Goal: Transaction & Acquisition: Obtain resource

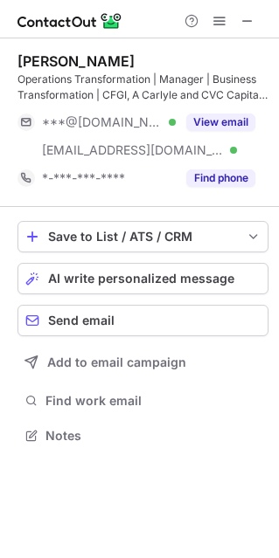
scroll to position [423, 279]
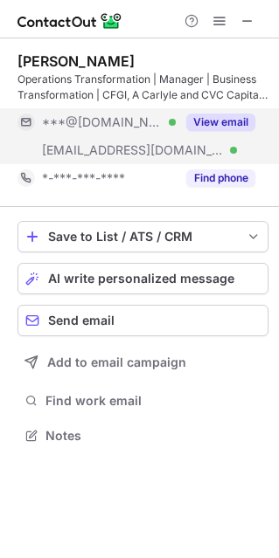
click at [195, 121] on button "View email" at bounding box center [220, 122] width 69 height 17
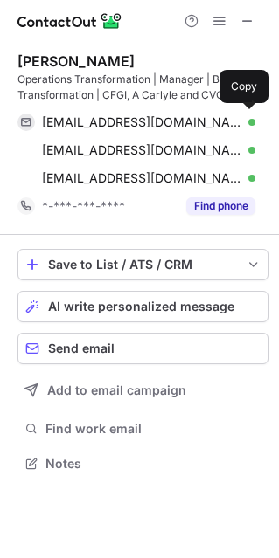
scroll to position [451, 279]
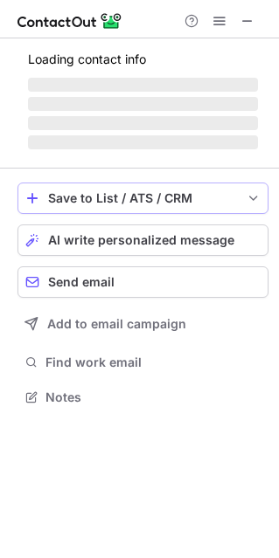
scroll to position [423, 279]
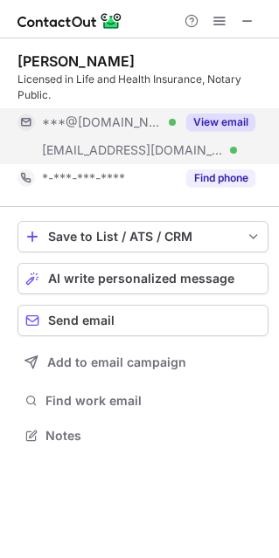
click at [210, 128] on button "View email" at bounding box center [220, 122] width 69 height 17
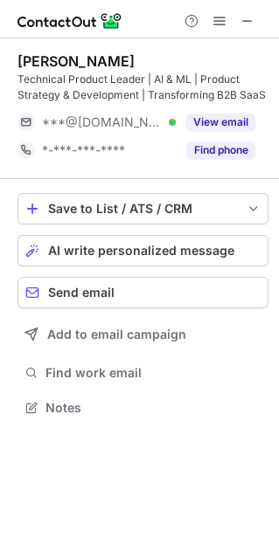
scroll to position [395, 279]
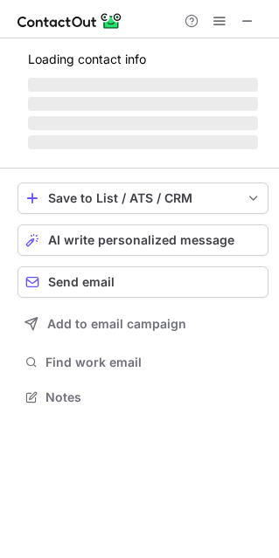
scroll to position [423, 279]
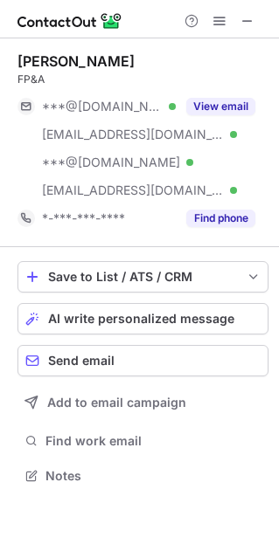
scroll to position [463, 279]
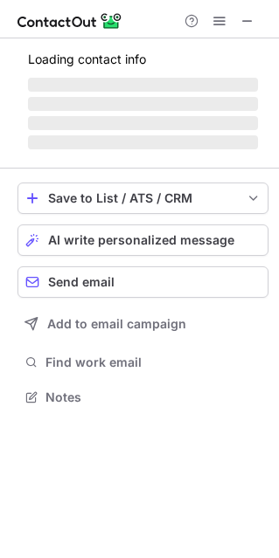
scroll to position [9, 9]
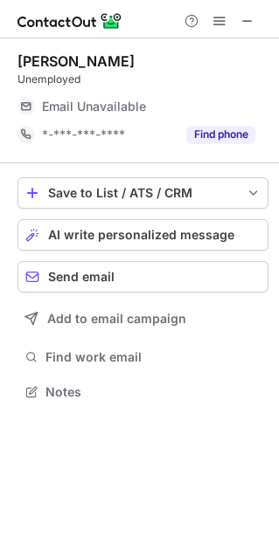
scroll to position [379, 279]
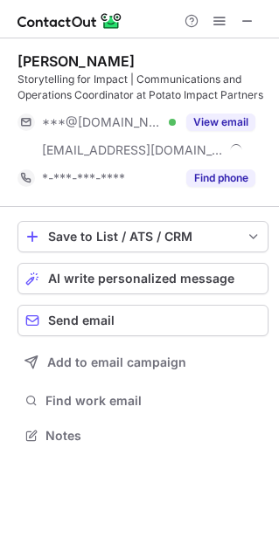
scroll to position [423, 279]
click at [251, 21] on span at bounding box center [247, 21] width 14 height 14
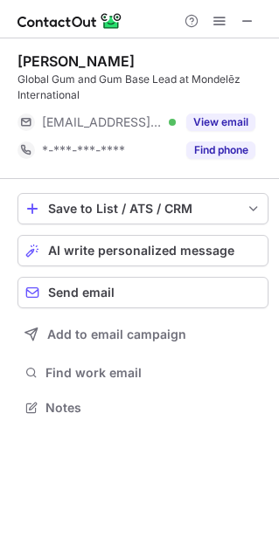
scroll to position [395, 279]
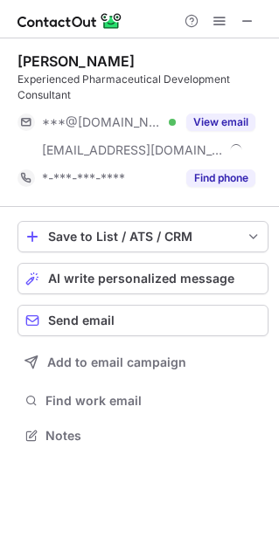
scroll to position [423, 279]
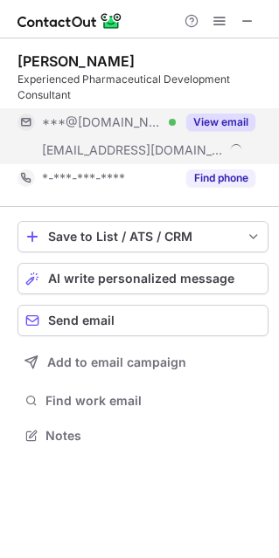
click at [219, 113] on div "View email" at bounding box center [216, 122] width 80 height 28
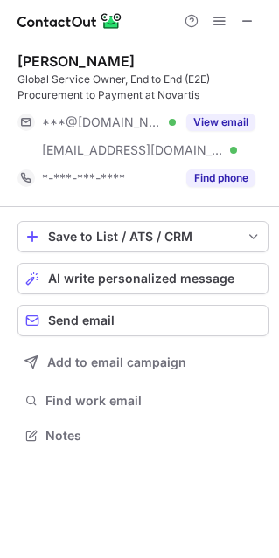
scroll to position [423, 279]
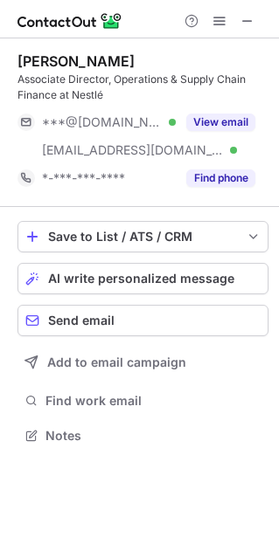
scroll to position [423, 279]
drag, startPoint x: 211, startPoint y: 117, endPoint x: -48, endPoint y: 114, distance: 258.7
click at [0, 114] on html "Richard Hsieh Associate Director, Operations & Supply Chain Finance at Nestlé *…" at bounding box center [139, 279] width 279 height 558
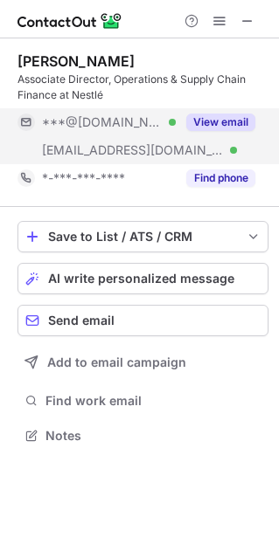
click at [214, 121] on button "View email" at bounding box center [220, 122] width 69 height 17
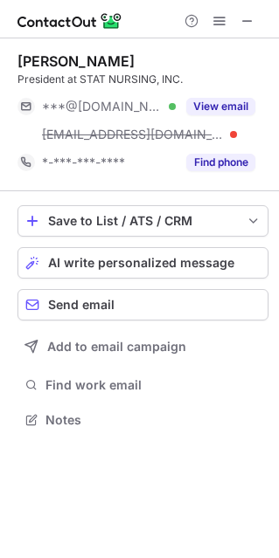
scroll to position [407, 279]
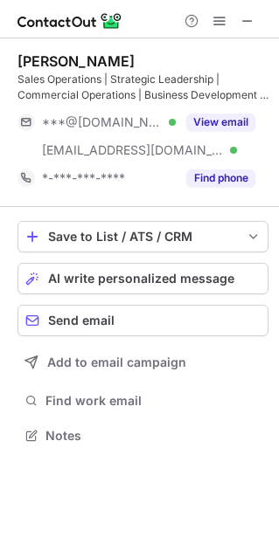
scroll to position [423, 279]
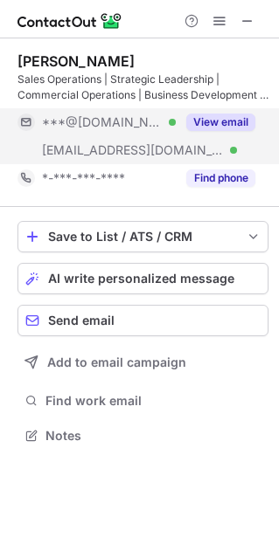
click at [216, 118] on button "View email" at bounding box center [220, 122] width 69 height 17
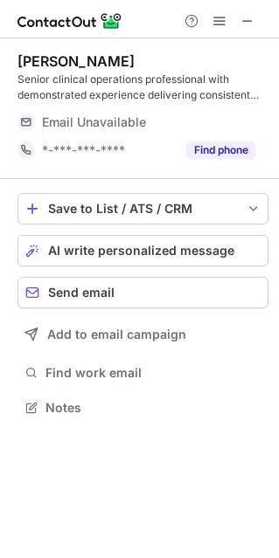
scroll to position [395, 279]
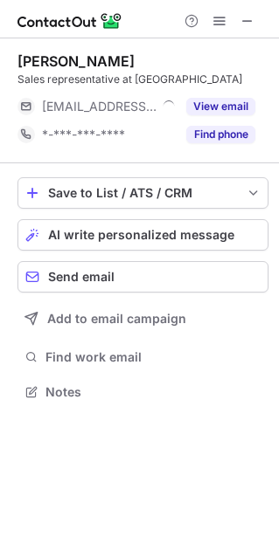
scroll to position [379, 279]
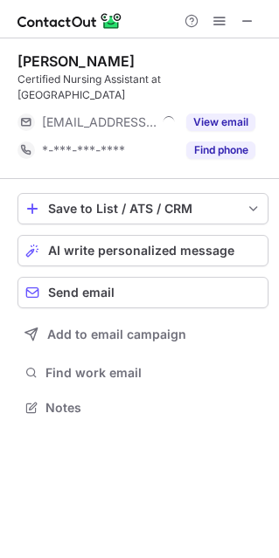
scroll to position [395, 279]
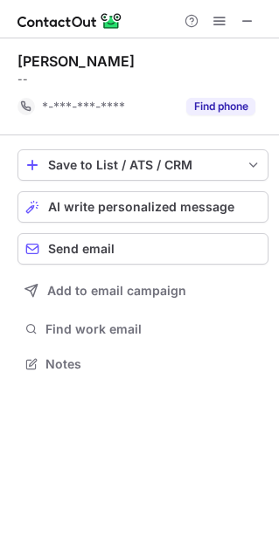
scroll to position [351, 279]
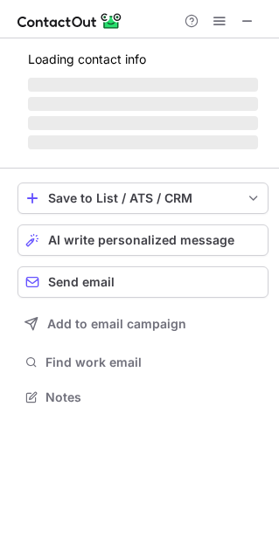
scroll to position [407, 279]
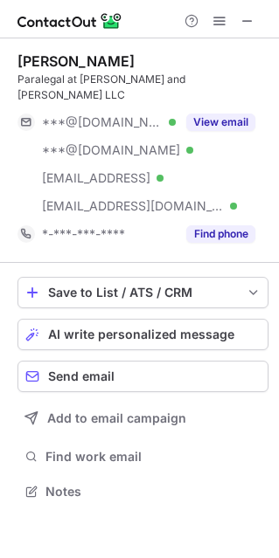
scroll to position [463, 279]
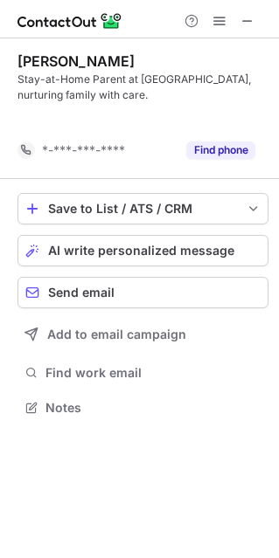
scroll to position [367, 279]
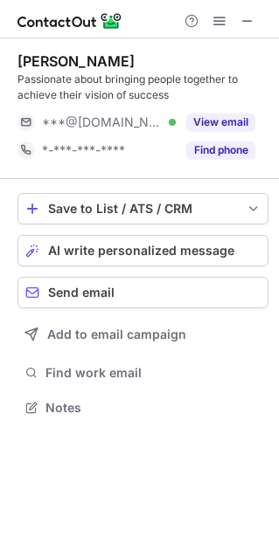
scroll to position [395, 279]
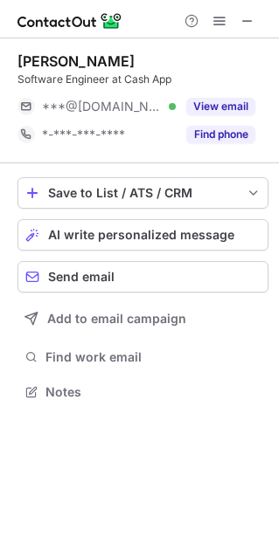
scroll to position [379, 279]
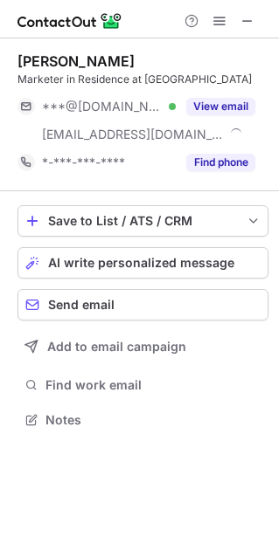
scroll to position [407, 279]
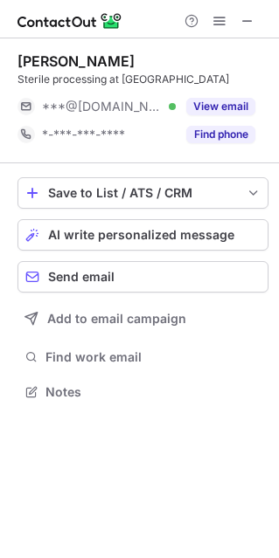
scroll to position [9, 9]
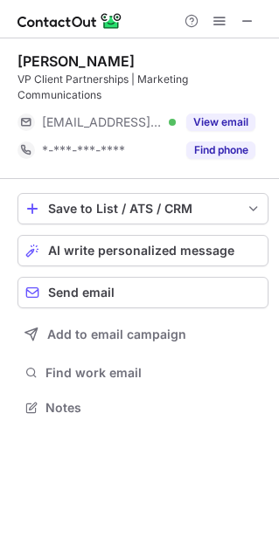
scroll to position [395, 279]
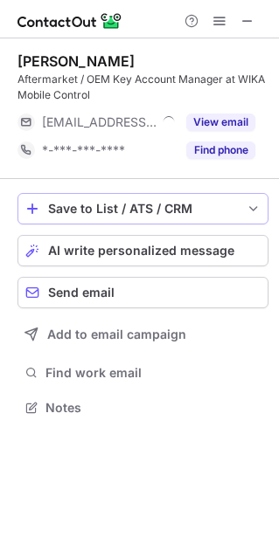
scroll to position [395, 279]
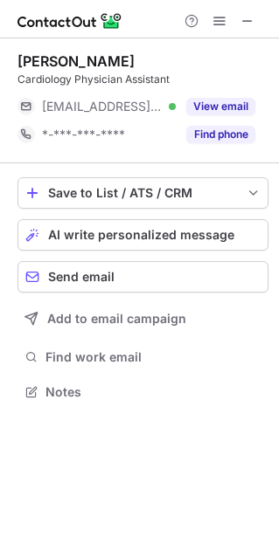
scroll to position [9, 9]
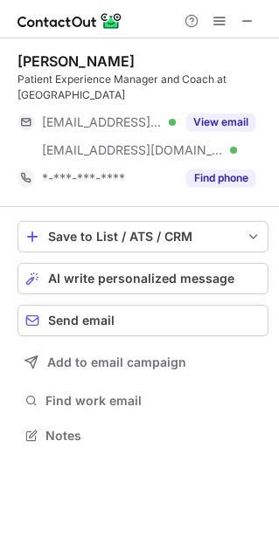
scroll to position [423, 279]
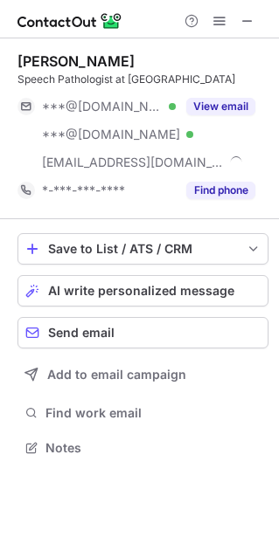
scroll to position [435, 279]
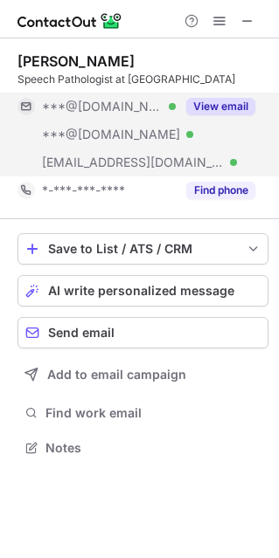
click at [232, 114] on button "View email" at bounding box center [220, 106] width 69 height 17
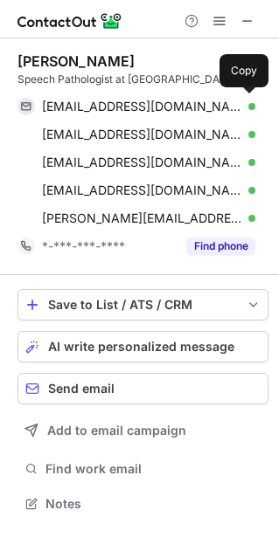
scroll to position [491, 279]
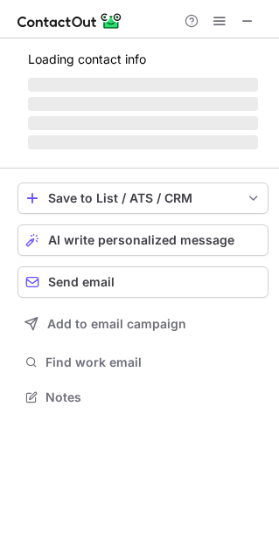
scroll to position [407, 279]
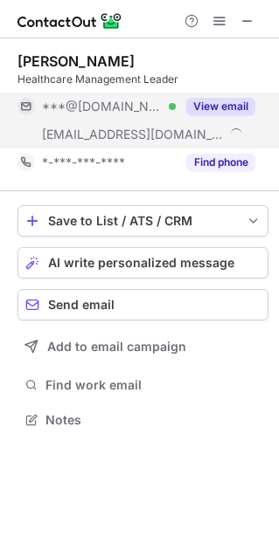
click at [232, 116] on div "View email" at bounding box center [216, 107] width 80 height 28
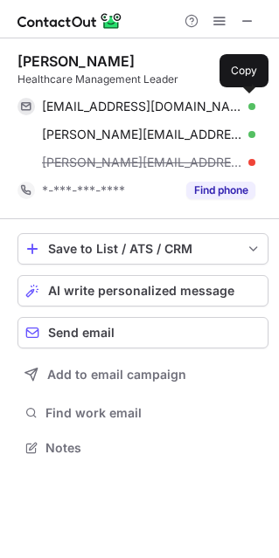
scroll to position [435, 279]
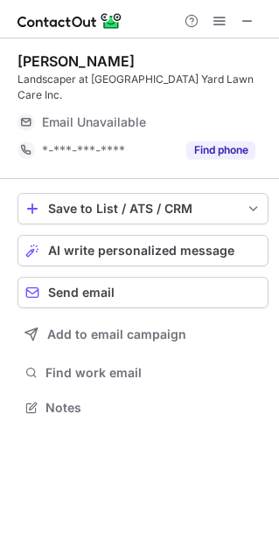
scroll to position [379, 279]
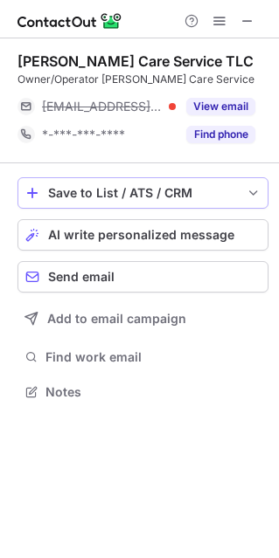
scroll to position [9, 9]
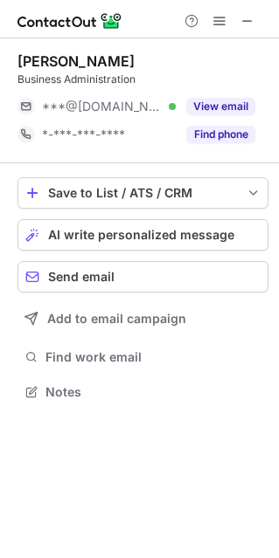
scroll to position [379, 279]
drag, startPoint x: 203, startPoint y: 110, endPoint x: -316, endPoint y: -15, distance: 533.1
click at [0, 0] on html "[PERSON_NAME] Business Administration ***@[DOMAIN_NAME] Verified View email *-*…" at bounding box center [139, 279] width 279 height 558
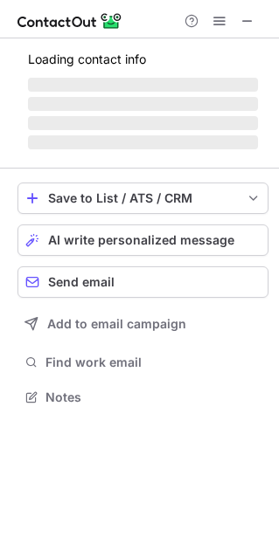
scroll to position [9, 9]
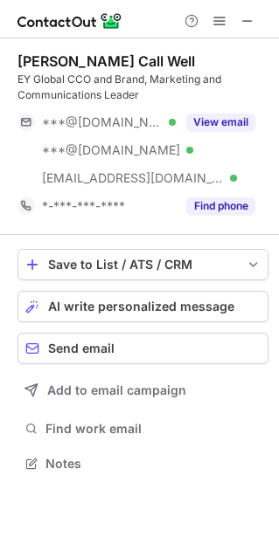
scroll to position [451, 279]
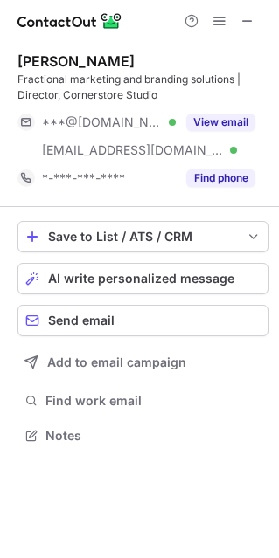
scroll to position [423, 279]
